Goal: Information Seeking & Learning: Learn about a topic

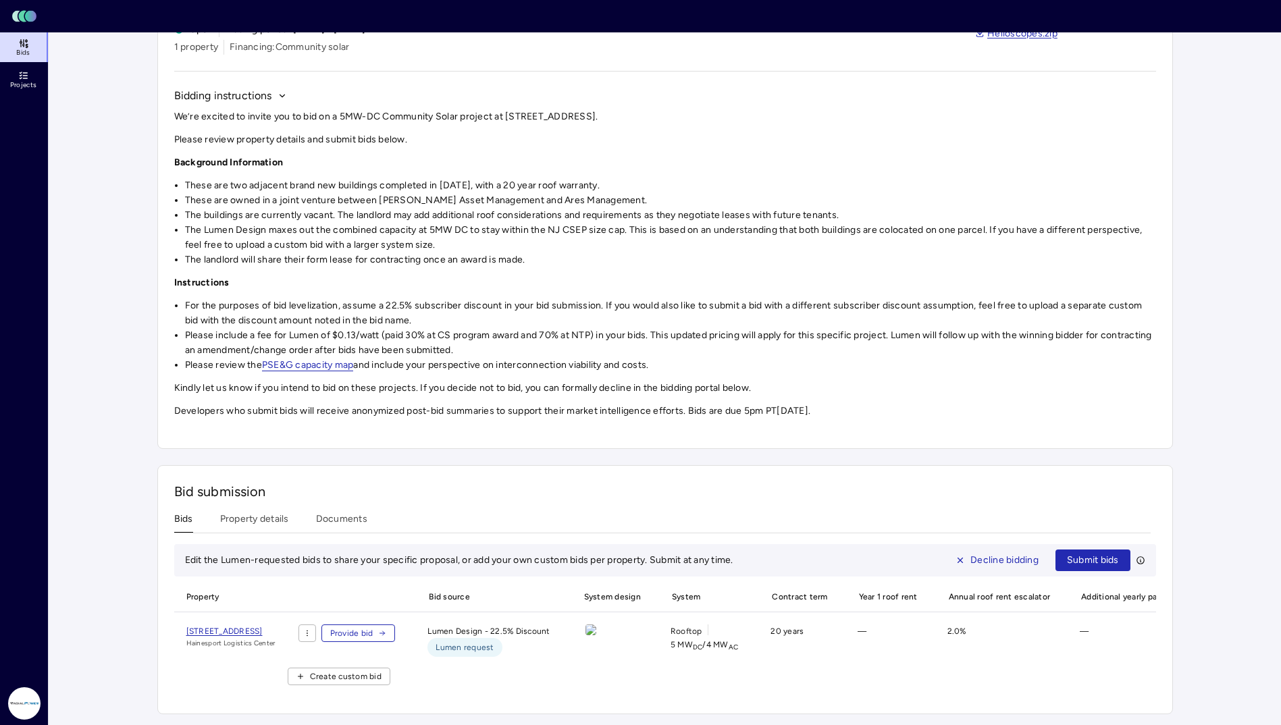
scroll to position [104, 0]
click at [791, 328] on li "Please include a fee for Lumen of $0.13/watt (paid 30% at CS program award and …" at bounding box center [670, 343] width 971 height 30
click at [843, 358] on li "Please review the PSE&G capacity map and include your perspective on interconne…" at bounding box center [670, 365] width 971 height 15
click at [596, 624] on img at bounding box center [590, 629] width 11 height 11
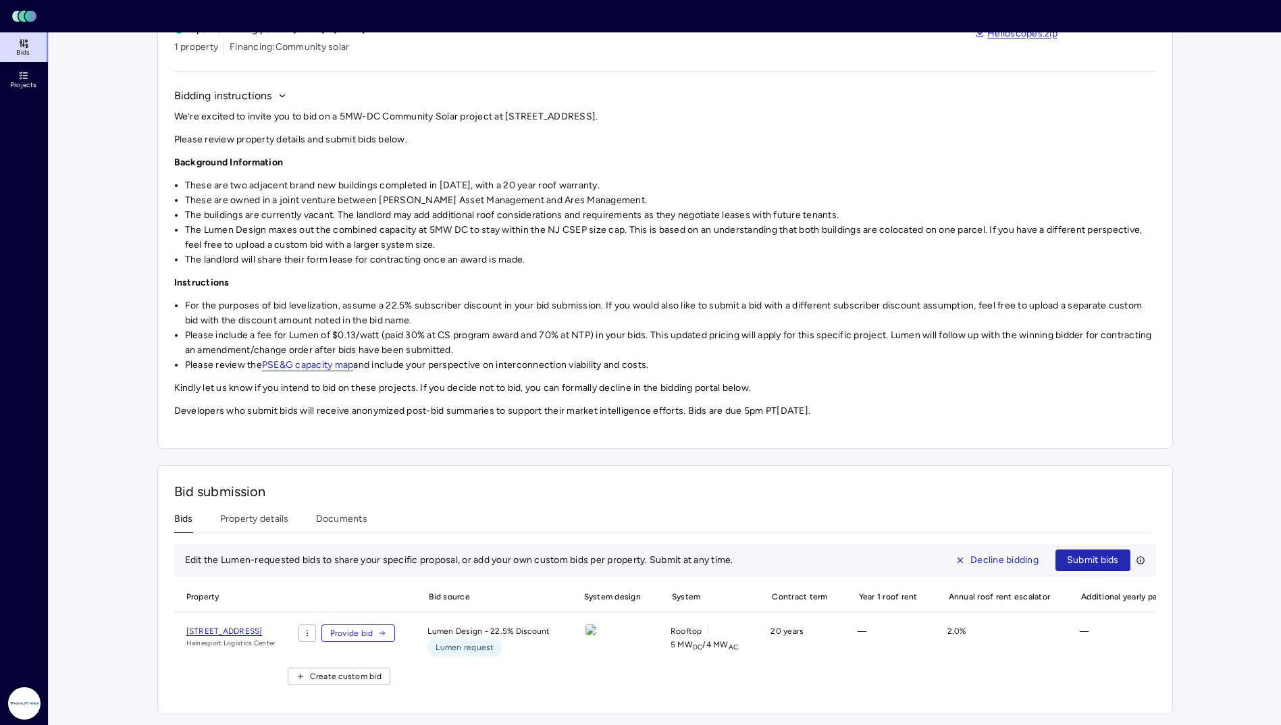
click at [263, 627] on span "[STREET_ADDRESS]" at bounding box center [224, 631] width 76 height 9
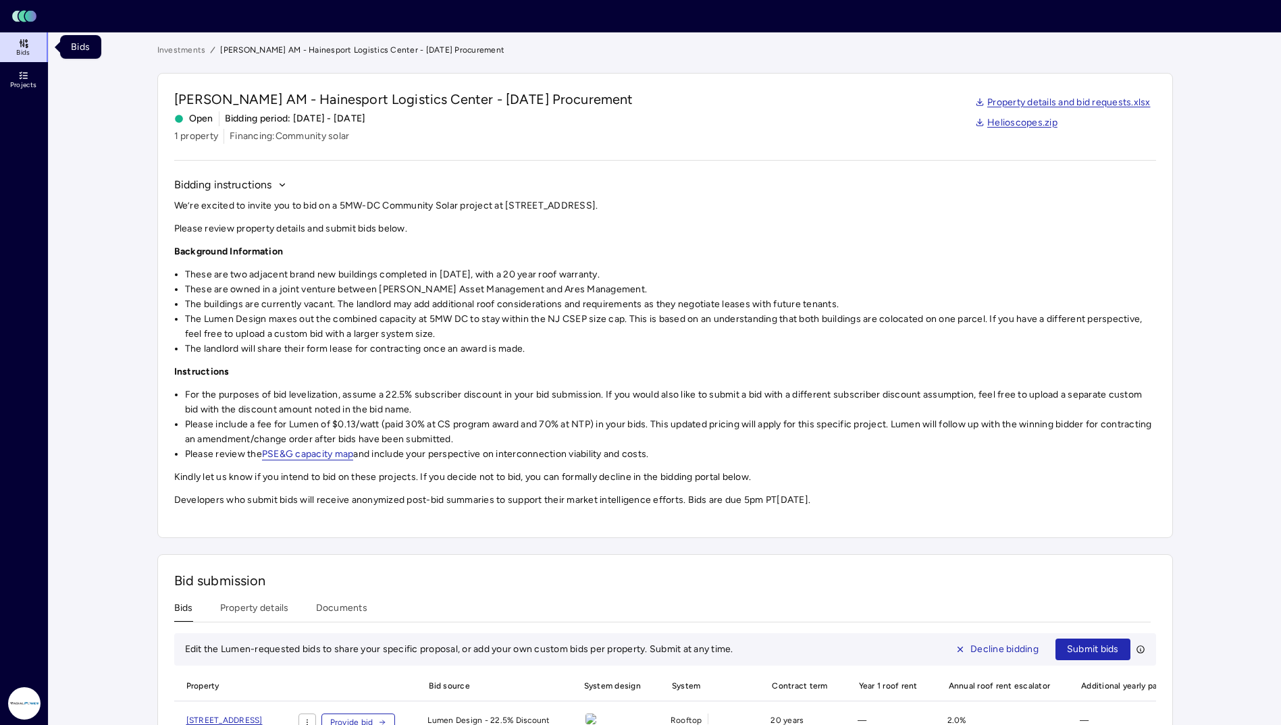
click at [29, 49] on span "Bids" at bounding box center [23, 53] width 14 height 8
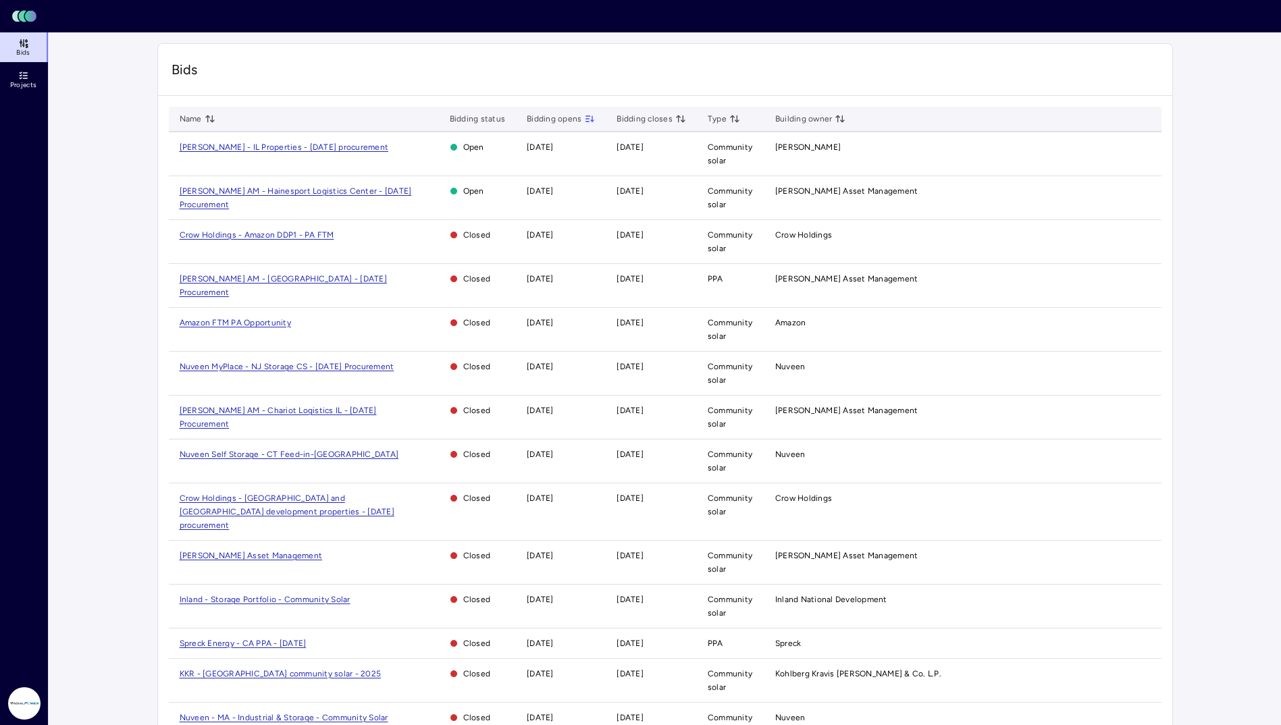
click at [866, 51] on div "Bids" at bounding box center [665, 70] width 1014 height 52
